Goal: Information Seeking & Learning: Learn about a topic

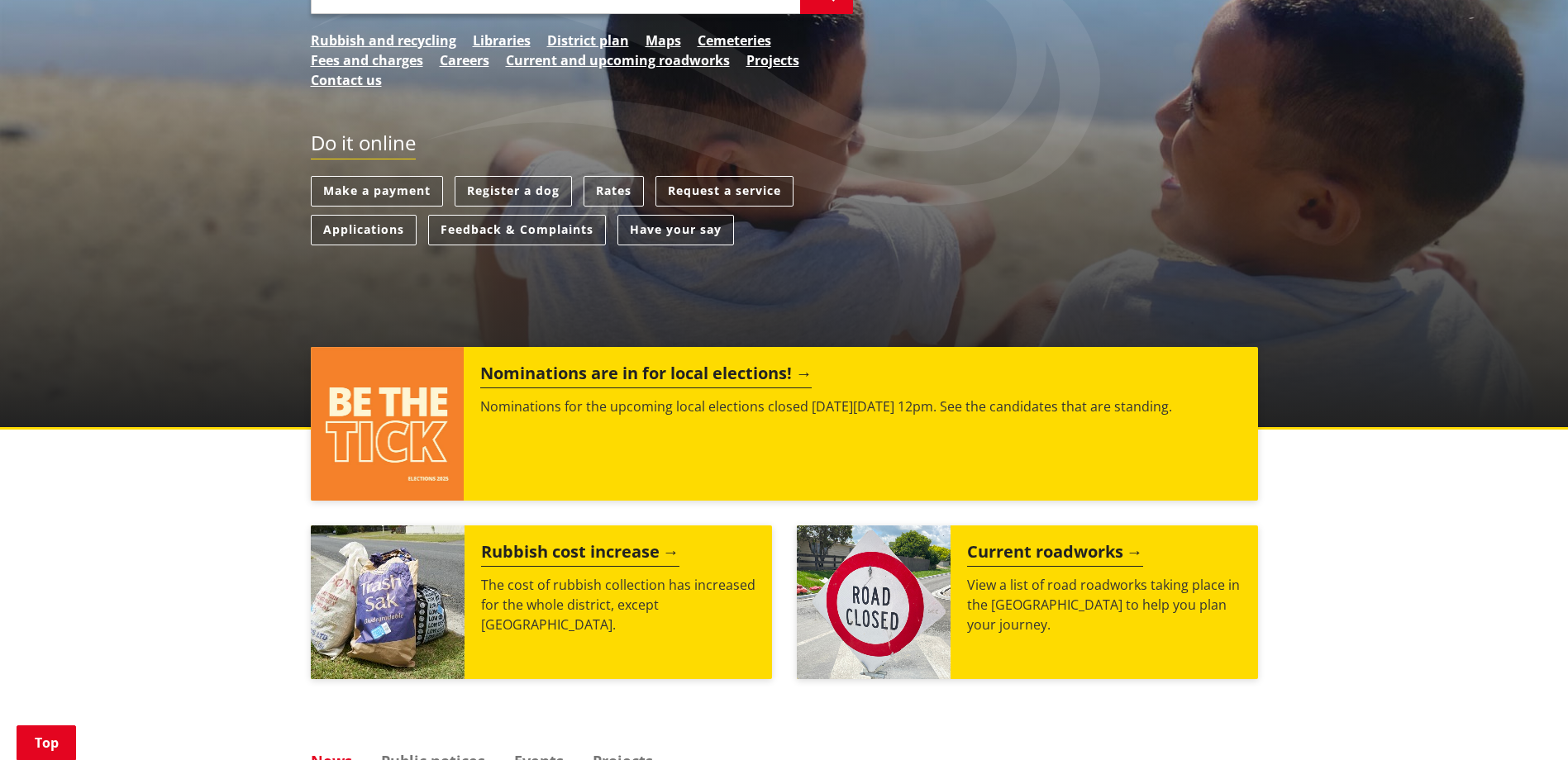
scroll to position [344, 0]
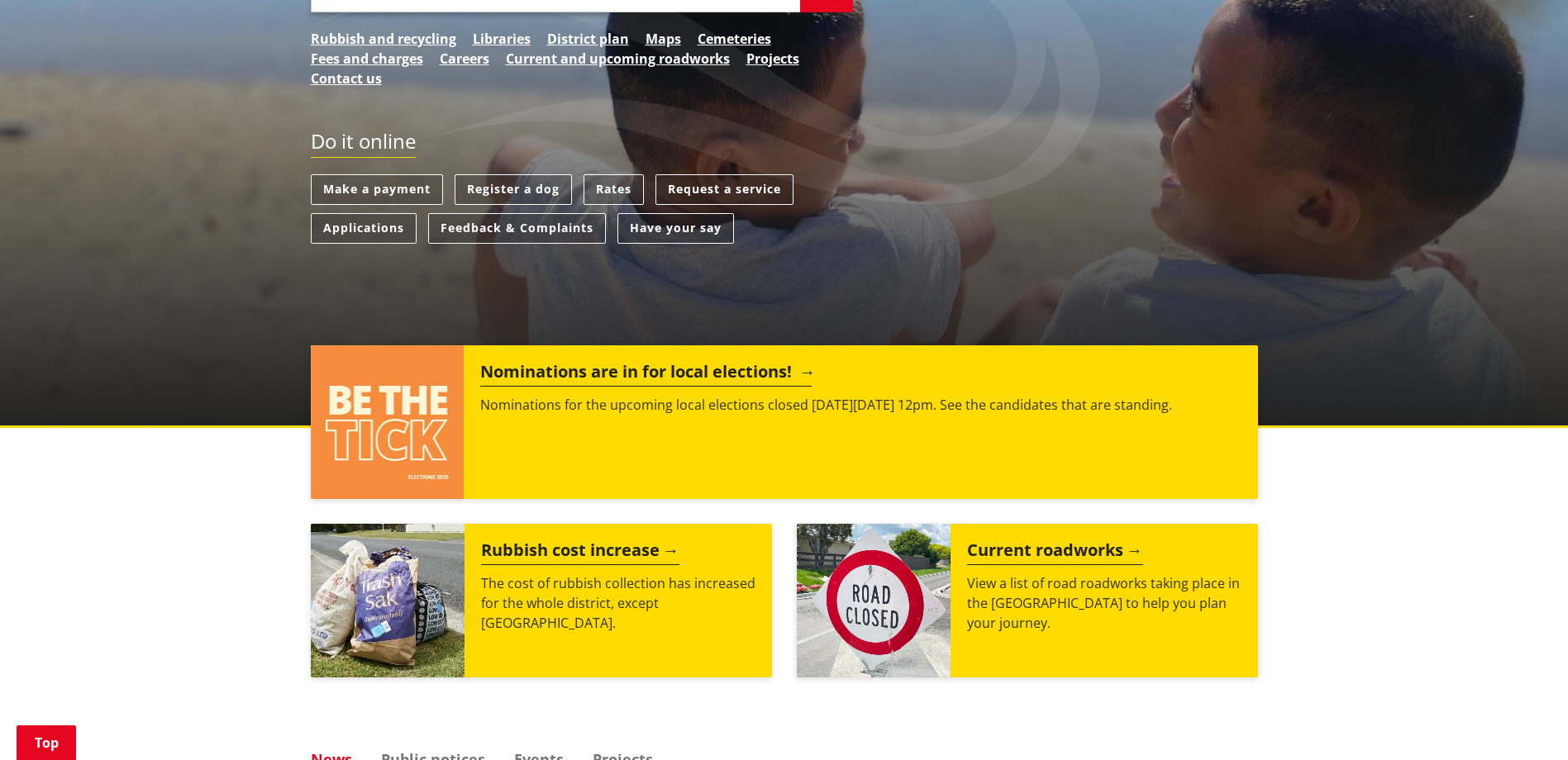
click at [624, 367] on h2 "Nominations are in for local elections!" at bounding box center [646, 374] width 332 height 25
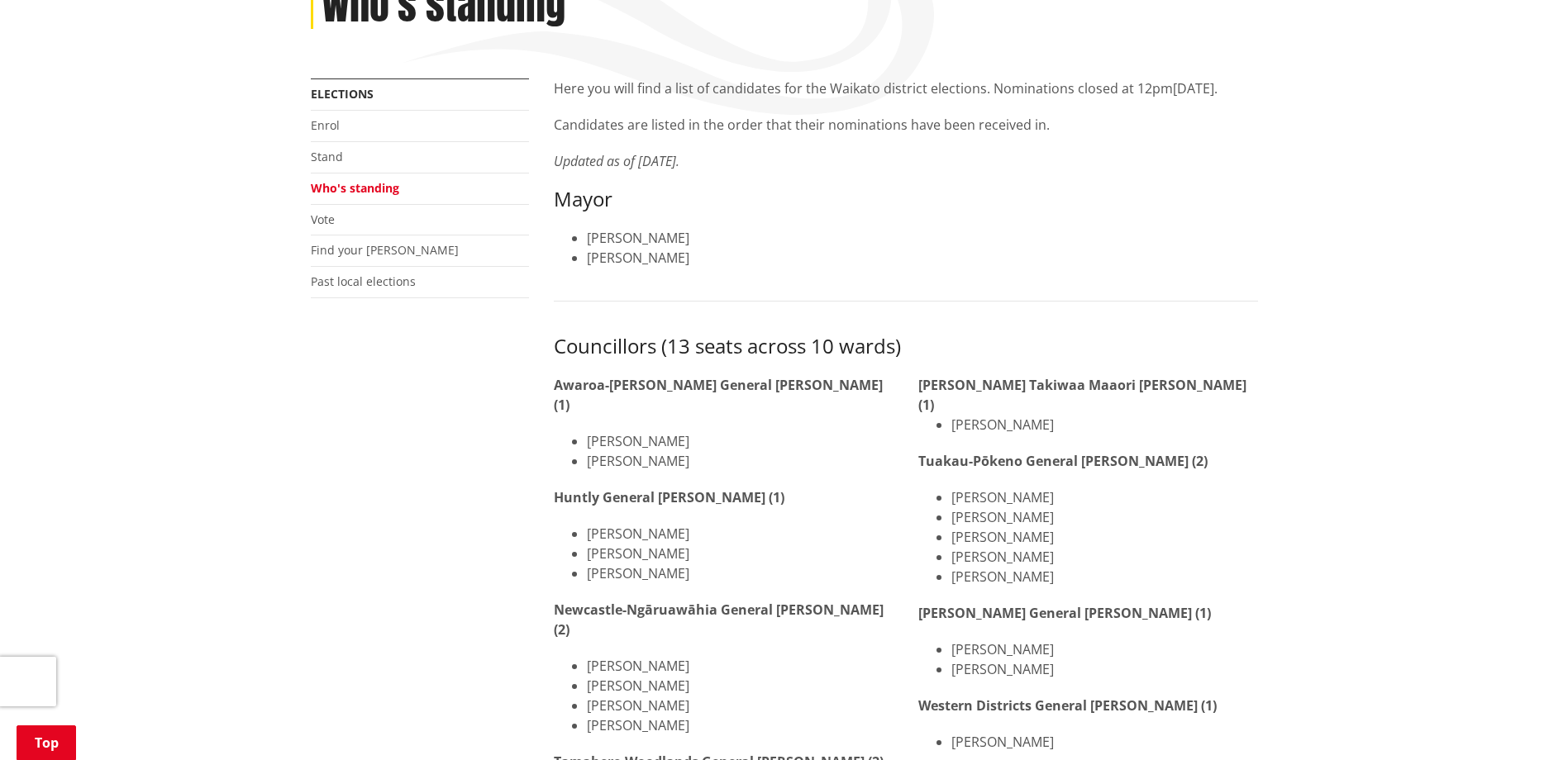
scroll to position [256, 0]
click at [332, 88] on link "Elections" at bounding box center [342, 93] width 63 height 16
